Goal: Navigation & Orientation: Find specific page/section

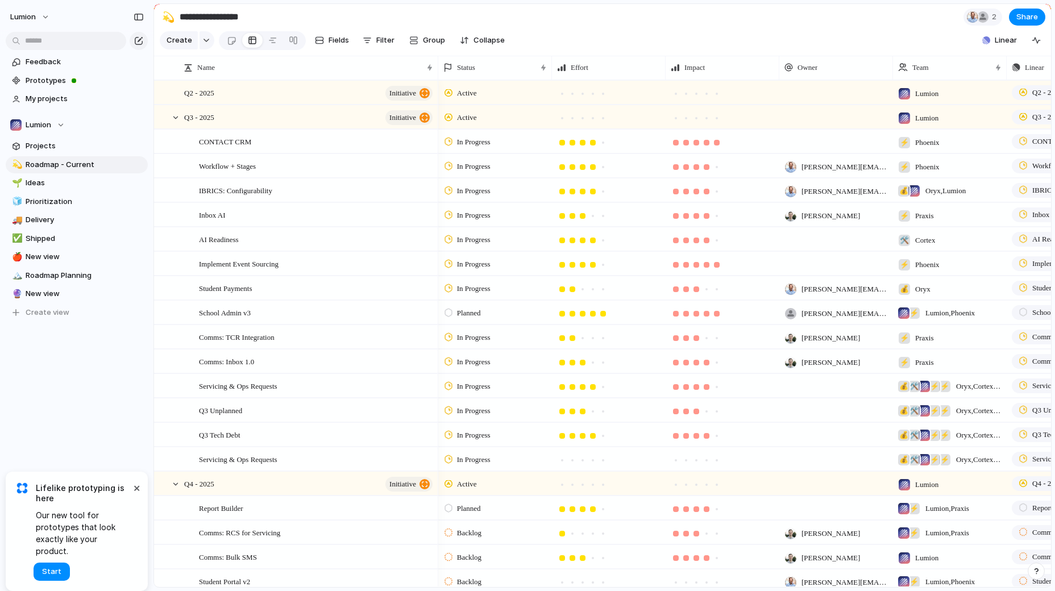
click at [62, 504] on span "Lifelike prototyping is here" at bounding box center [83, 493] width 95 height 20
click at [52, 75] on span "Prototypes" at bounding box center [85, 80] width 118 height 11
click at [60, 538] on span "Start" at bounding box center [51, 571] width 19 height 11
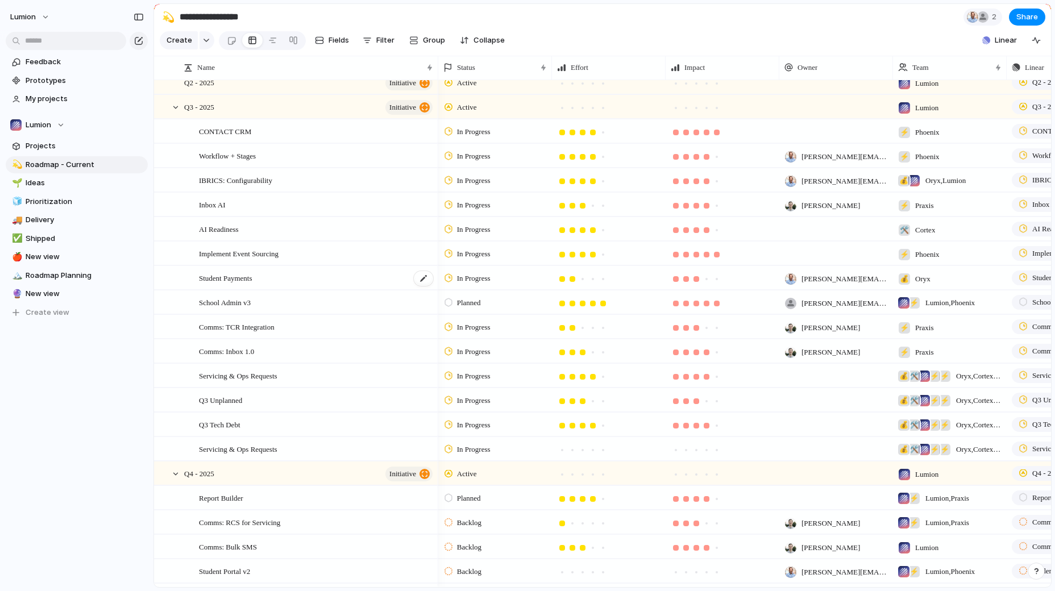
scroll to position [8, 0]
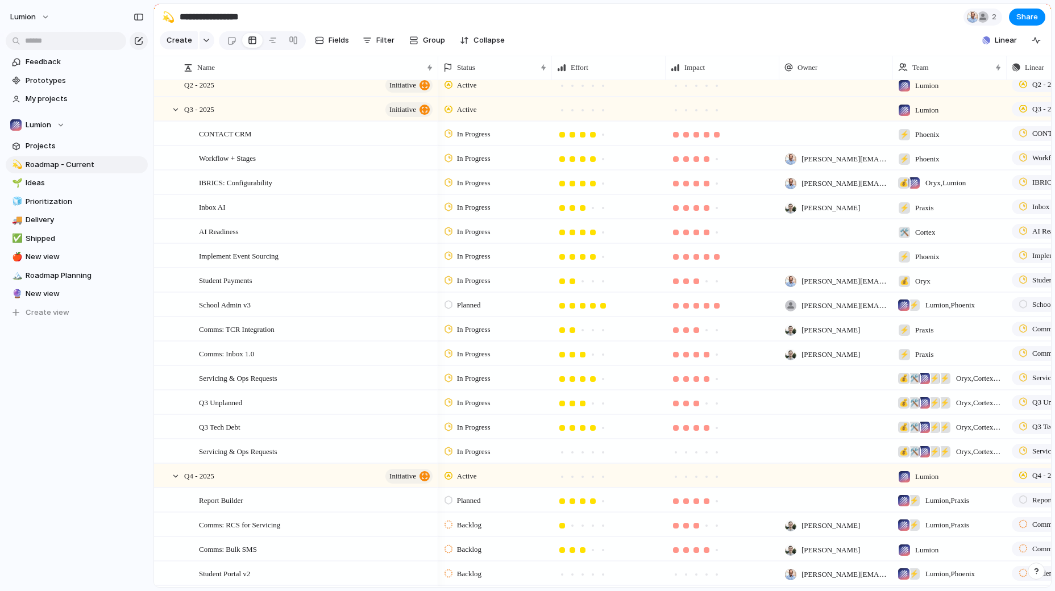
click at [59, 397] on div "Feedback Prototypes My projects Lumion Projects 💫 Roadmap - Current 🌱 Ideas 🧊 P…" at bounding box center [76, 206] width 153 height 413
click at [76, 83] on span "Prototypes" at bounding box center [85, 80] width 118 height 11
